Goal: Navigation & Orientation: Go to known website

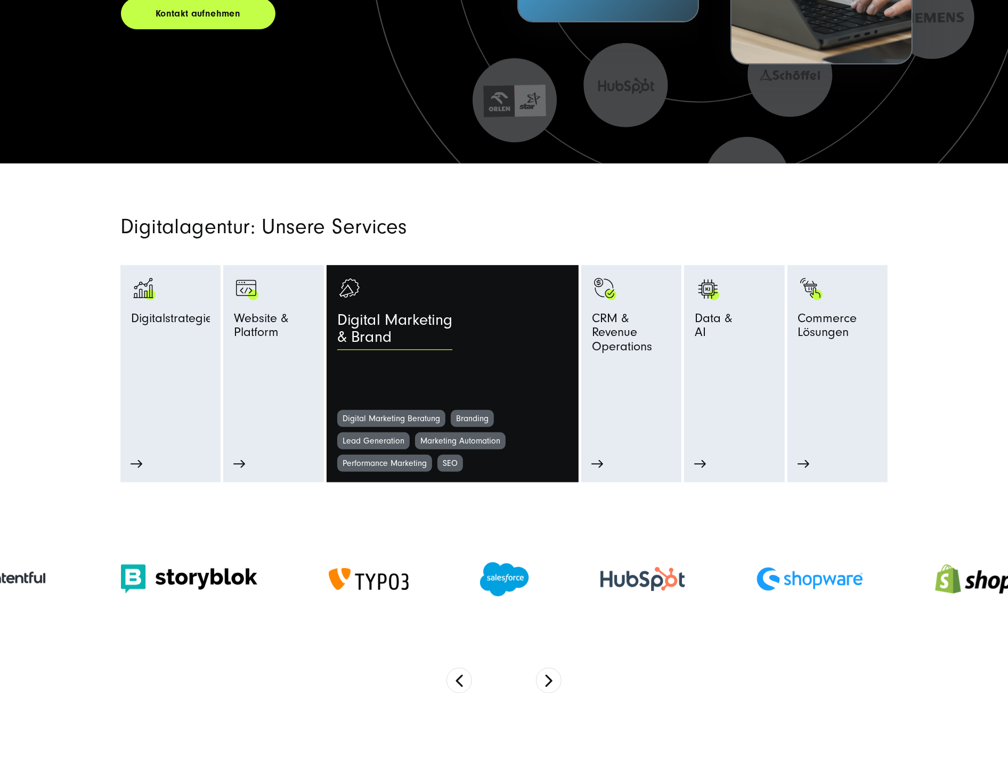
scroll to position [473, 0]
